Goal: Information Seeking & Learning: Check status

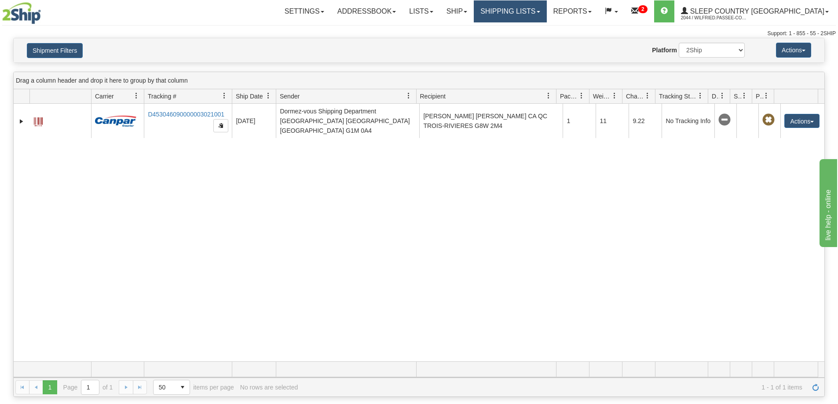
click at [537, 8] on link "Shipping lists" at bounding box center [510, 11] width 73 height 22
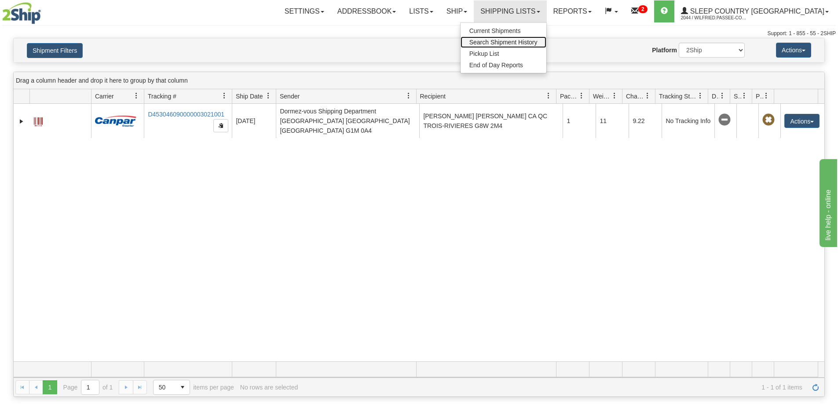
drag, startPoint x: 544, startPoint y: 41, endPoint x: 531, endPoint y: 40, distance: 12.8
click at [537, 41] on span "Search Shipment History" at bounding box center [503, 42] width 68 height 7
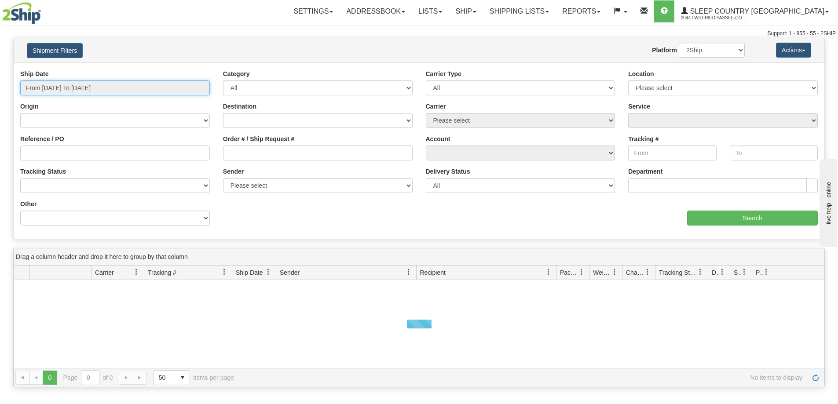
click at [102, 86] on input "From [DATE] To [DATE]" at bounding box center [115, 87] width 190 height 15
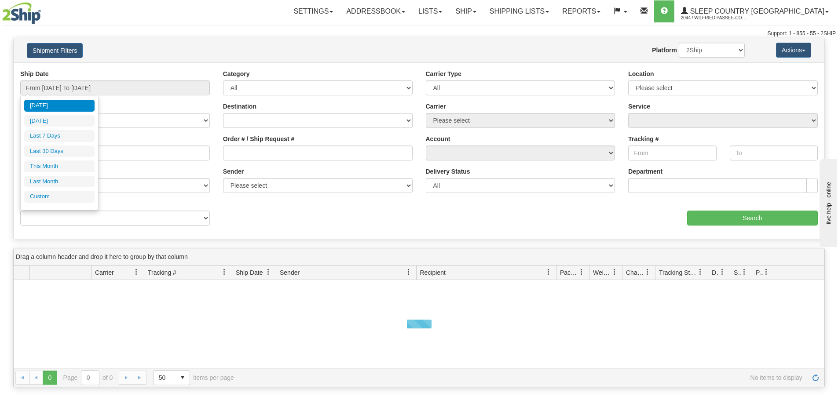
click at [69, 149] on li "Last 30 Days" at bounding box center [59, 152] width 70 height 12
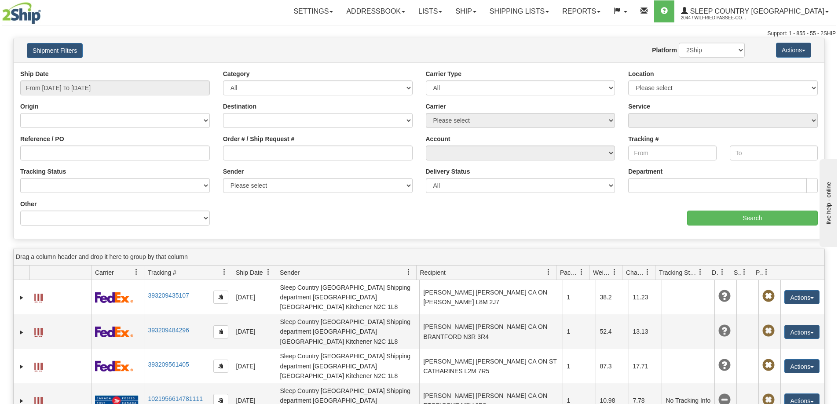
type input "From [DATE] To [DATE]"
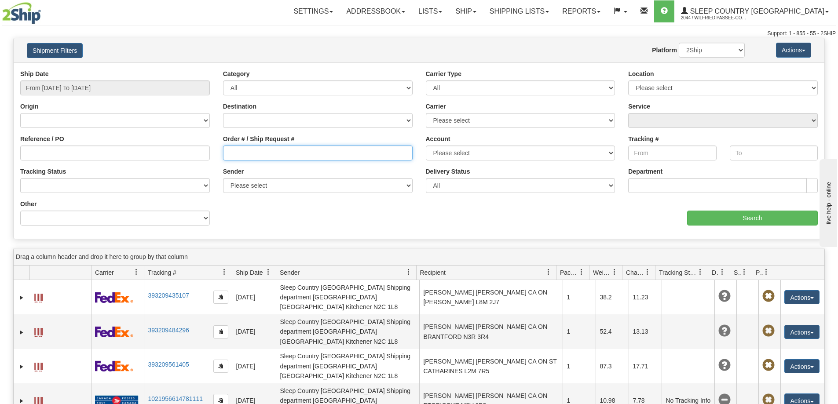
click at [264, 154] on input "Order # / Ship Request #" at bounding box center [318, 153] width 190 height 15
paste input "9000H926916"
type input "9000H926916"
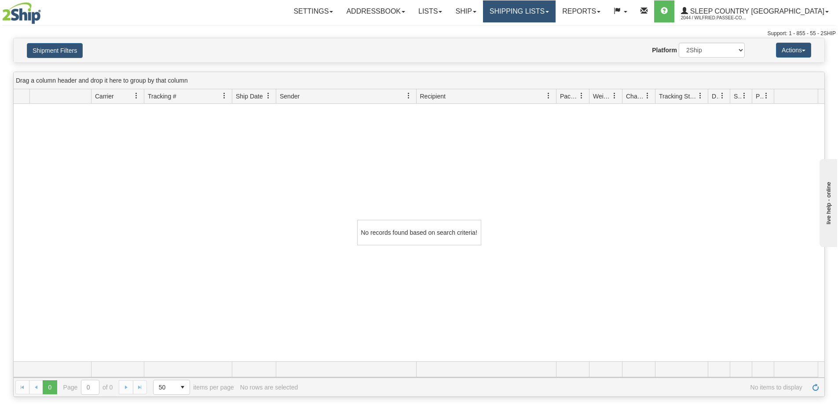
click at [549, 13] on link "Shipping lists" at bounding box center [519, 11] width 73 height 22
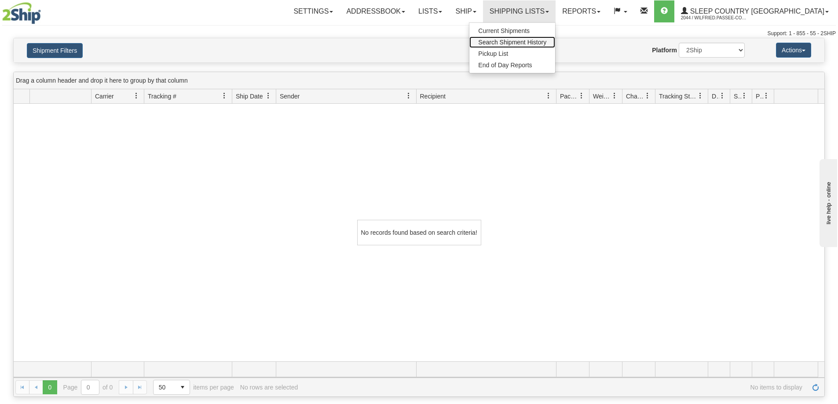
click at [546, 42] on span "Search Shipment History" at bounding box center [512, 42] width 68 height 7
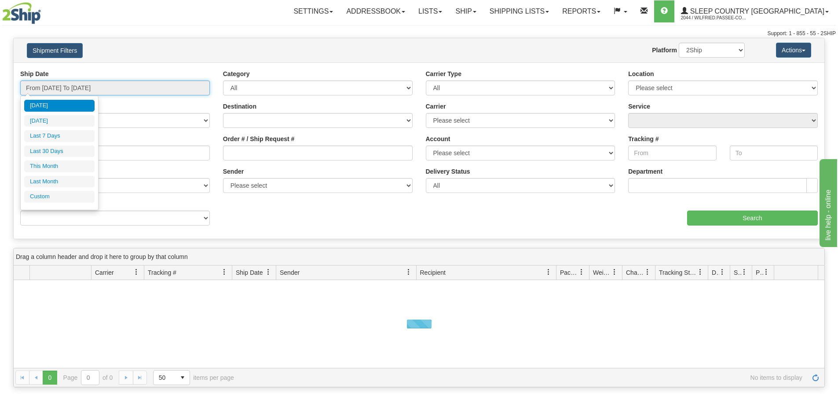
click at [87, 87] on input "From [DATE] To [DATE]" at bounding box center [115, 87] width 190 height 15
click at [67, 150] on li "Last 30 Days" at bounding box center [59, 152] width 70 height 12
type input "From [DATE] To [DATE]"
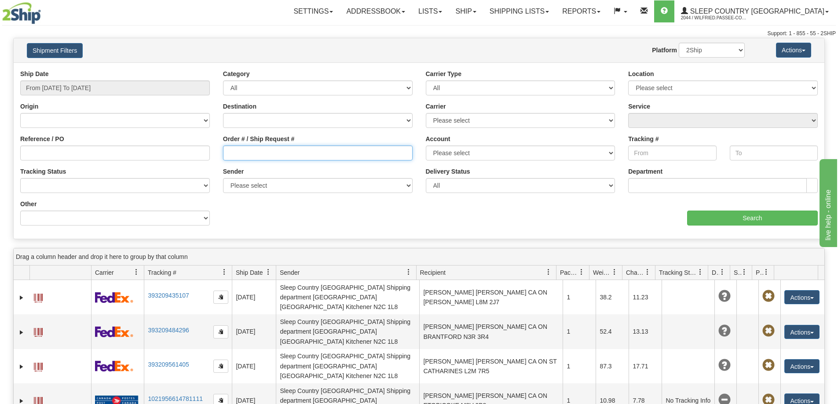
click at [276, 153] on input "Order # / Ship Request #" at bounding box center [318, 153] width 190 height 15
paste input "9000I058498"
type input "9000I058498"
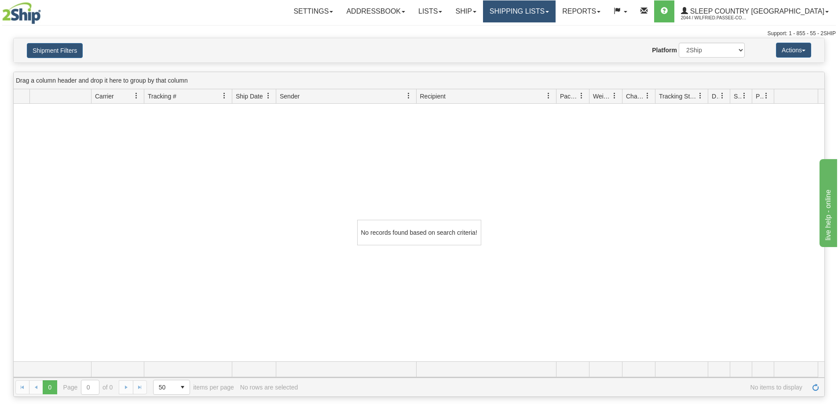
click at [538, 10] on link "Shipping lists" at bounding box center [519, 11] width 73 height 22
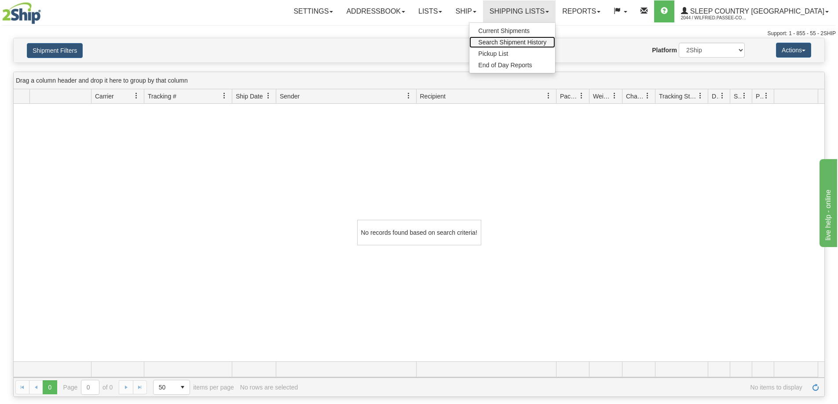
click at [544, 40] on span "Search Shipment History" at bounding box center [512, 42] width 68 height 7
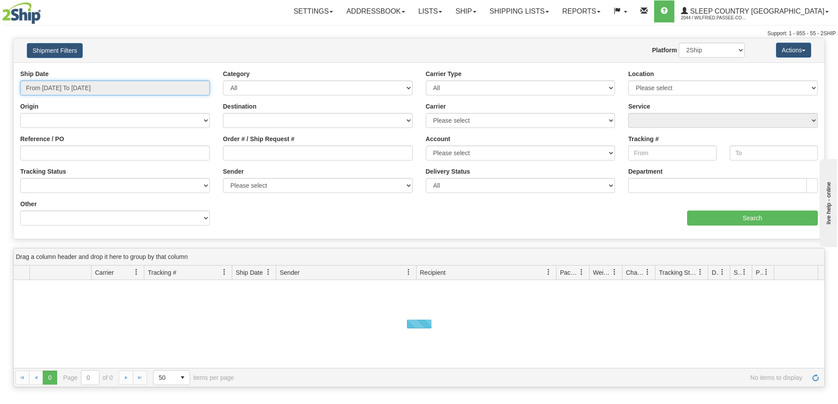
click at [65, 87] on input "From [DATE] To [DATE]" at bounding box center [115, 87] width 190 height 15
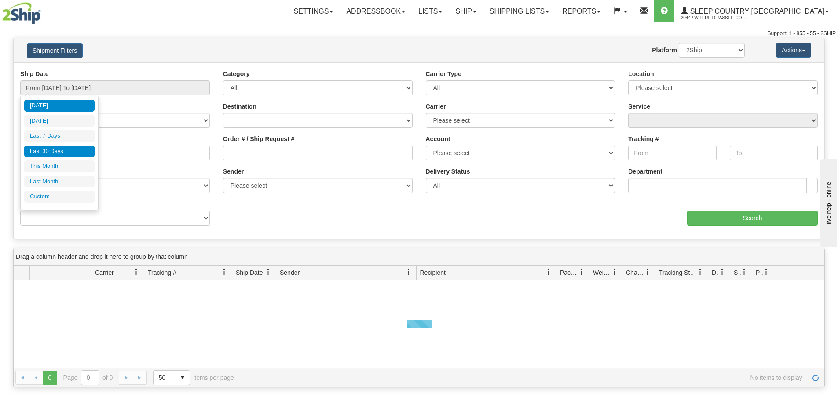
click at [58, 147] on li "Last 30 Days" at bounding box center [59, 152] width 70 height 12
type input "From [DATE] To [DATE]"
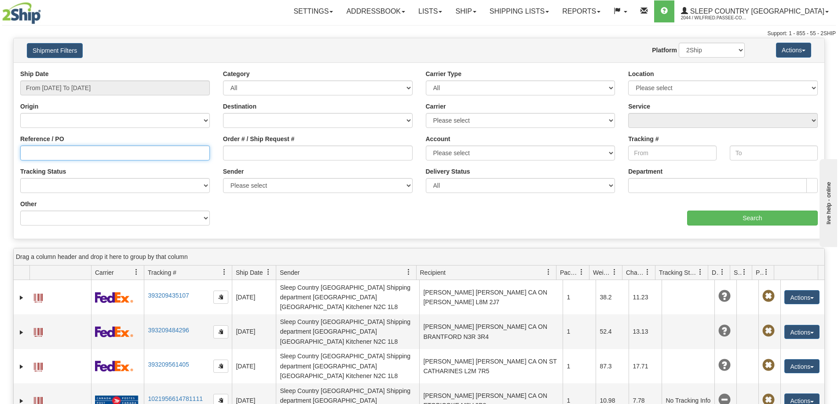
click at [150, 156] on input "Reference / PO" at bounding box center [115, 153] width 190 height 15
paste input "1056339"
type input "1056339"
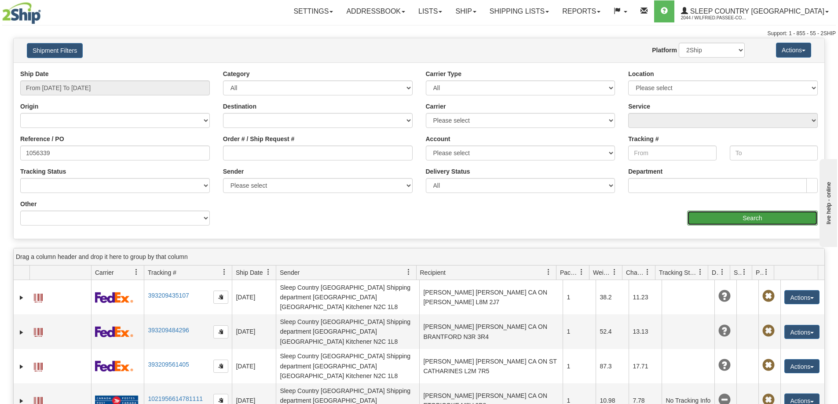
click at [753, 224] on input "Search" at bounding box center [752, 218] width 131 height 15
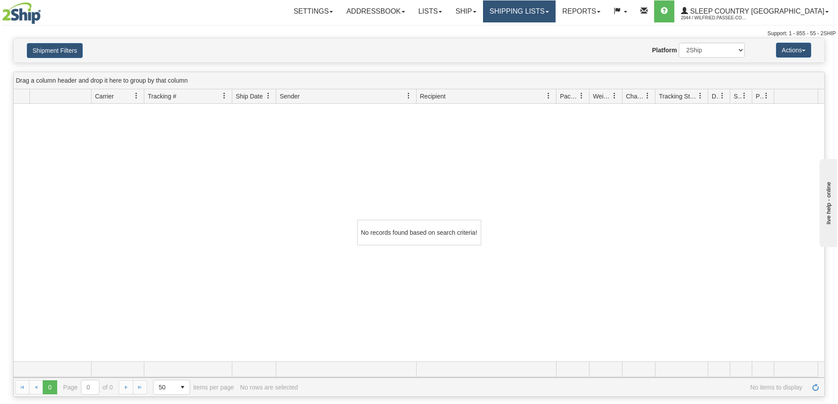
click at [540, 9] on link "Shipping lists" at bounding box center [519, 11] width 73 height 22
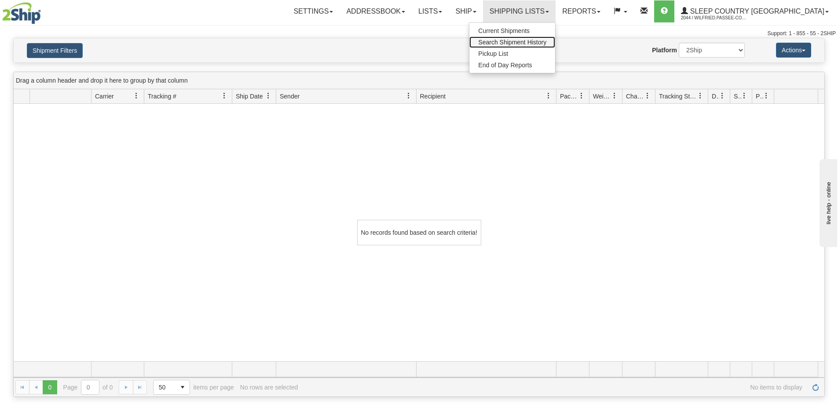
click at [540, 44] on span "Search Shipment History" at bounding box center [512, 42] width 68 height 7
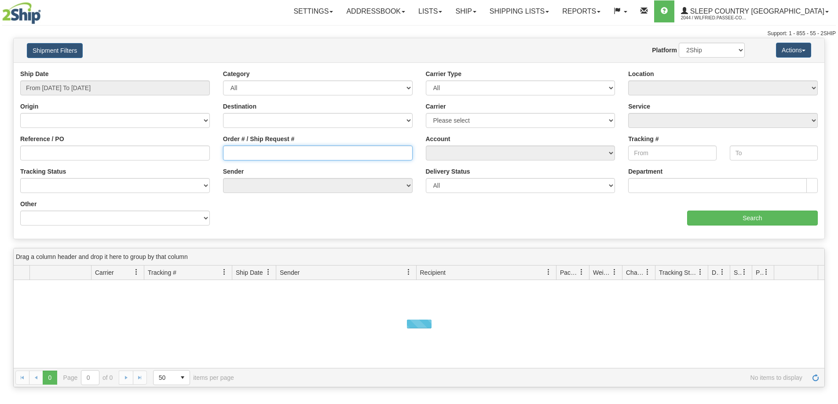
click at [280, 148] on input "Order # / Ship Request #" at bounding box center [318, 153] width 190 height 15
paste input "1056339"
type input "1056339"
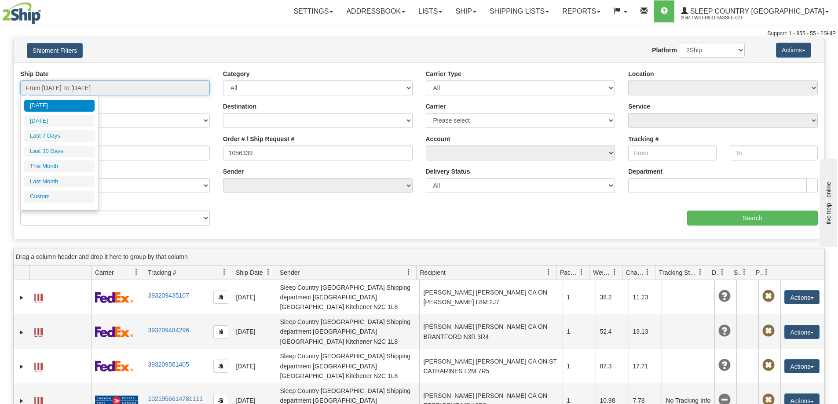
click at [117, 86] on input "From [DATE] To [DATE]" at bounding box center [115, 87] width 190 height 15
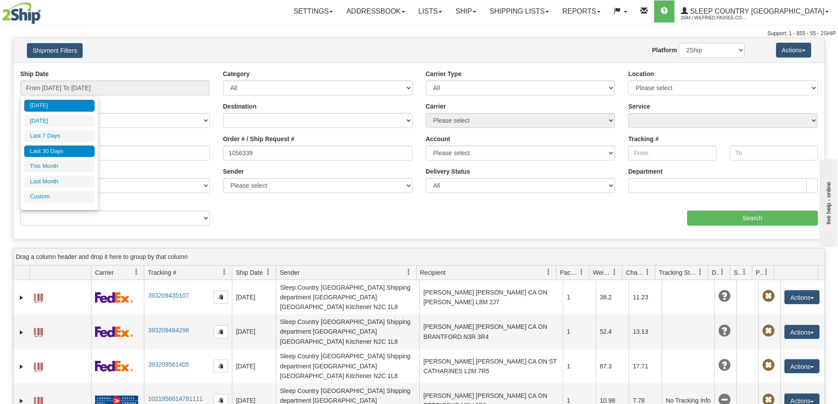
click at [76, 150] on li "Last 30 Days" at bounding box center [59, 152] width 70 height 12
type input "From [DATE] To [DATE]"
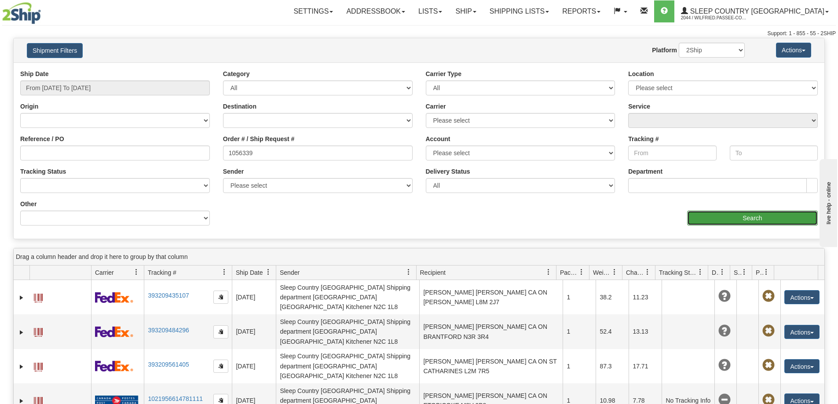
click at [760, 219] on input "Search" at bounding box center [752, 218] width 131 height 15
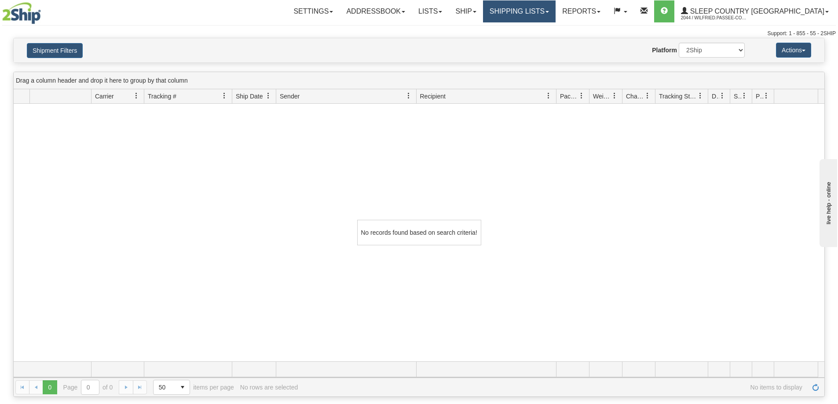
click at [555, 7] on link "Shipping lists" at bounding box center [519, 11] width 73 height 22
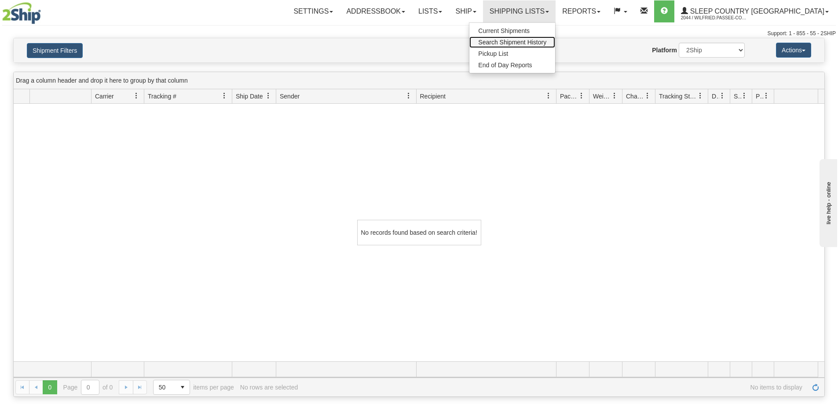
click at [546, 42] on span "Search Shipment History" at bounding box center [512, 42] width 68 height 7
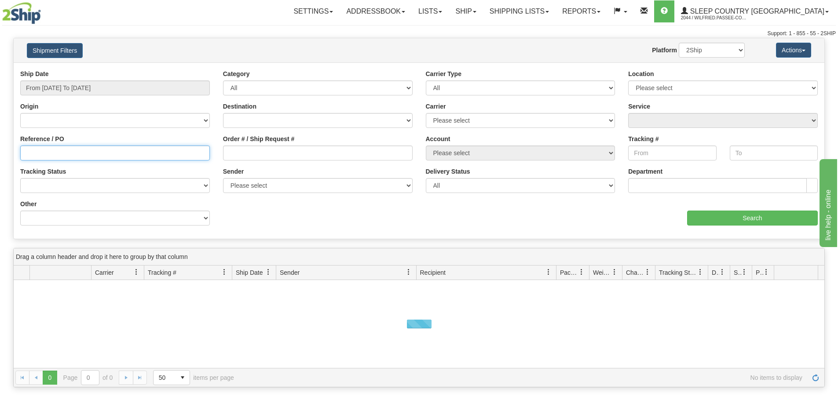
click at [51, 152] on input "Reference / PO" at bounding box center [115, 153] width 190 height 15
paste input "9000I058498"
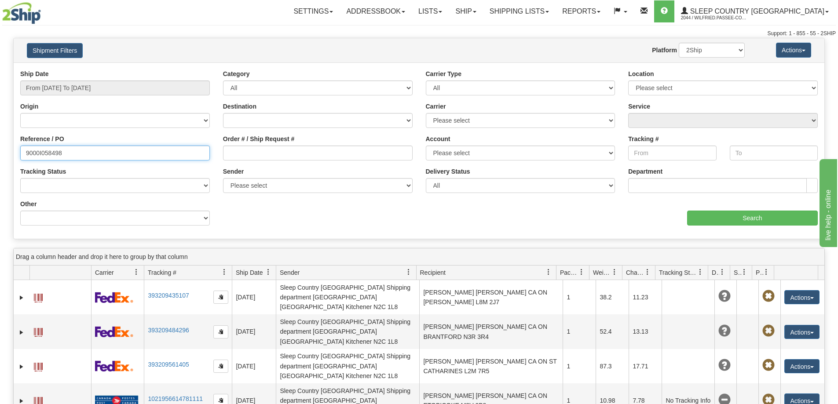
type input "9000I058498"
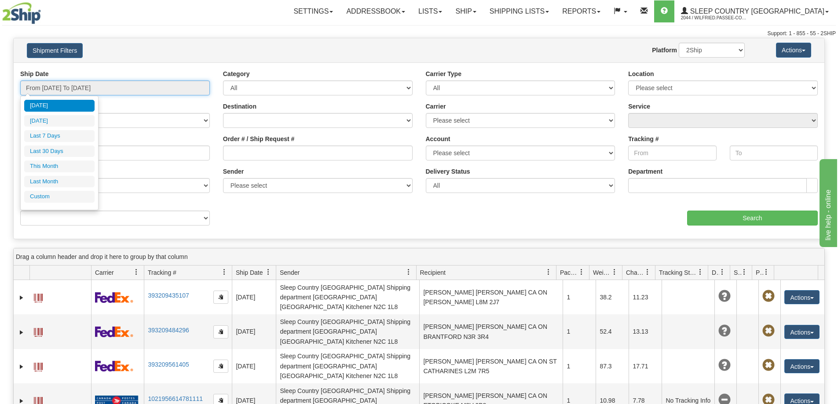
click at [116, 81] on input "From [DATE] To [DATE]" at bounding box center [115, 87] width 190 height 15
drag, startPoint x: 77, startPoint y: 153, endPoint x: 81, endPoint y: 148, distance: 6.8
click at [77, 153] on li "Last 30 Days" at bounding box center [59, 152] width 70 height 12
type input "From [DATE] To [DATE]"
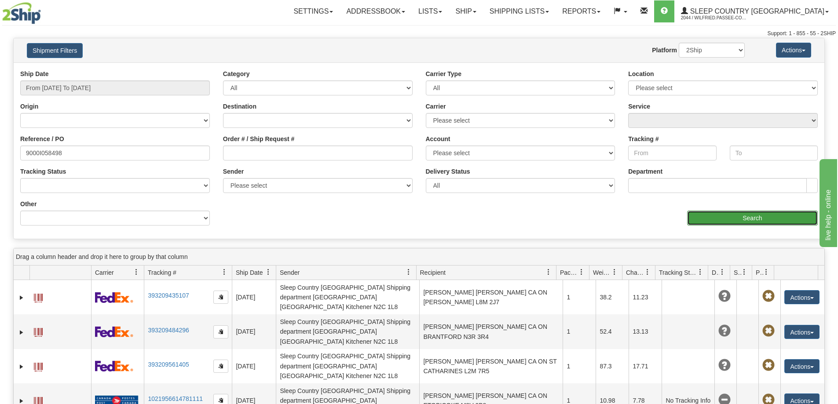
click at [712, 223] on input "Search" at bounding box center [752, 218] width 131 height 15
